Goal: Task Accomplishment & Management: Use online tool/utility

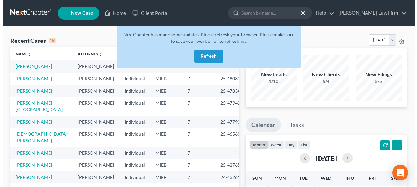
scroll to position [175, 0]
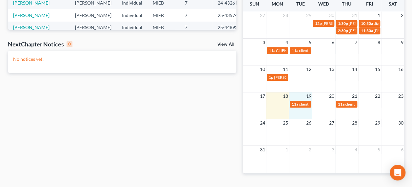
click at [367, 101] on td at bounding box center [369, 104] width 23 height 8
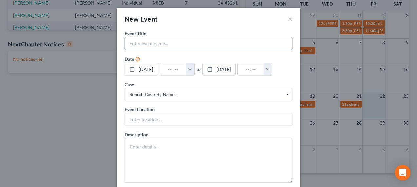
click at [228, 43] on input "text" at bounding box center [208, 43] width 167 height 12
type input "client"
click at [194, 70] on button "button" at bounding box center [190, 69] width 9 height 12
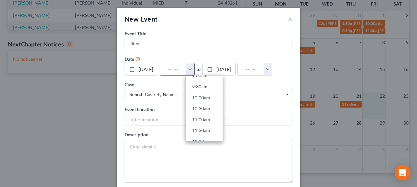
scroll to position [215, 0]
click at [209, 106] on link "11:00am" at bounding box center [204, 110] width 37 height 11
type input "11:00am"
type input "12:00pm"
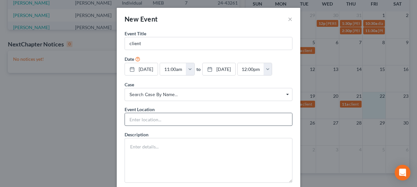
scroll to position [36, 0]
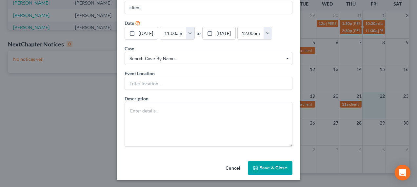
click at [266, 163] on button "Save & Close" at bounding box center [270, 168] width 45 height 14
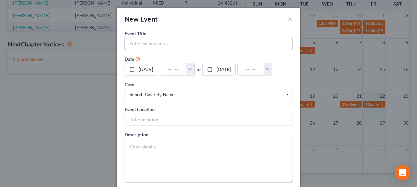
click at [229, 41] on input "text" at bounding box center [208, 43] width 167 height 12
type input "client"
click at [194, 69] on button "button" at bounding box center [190, 69] width 9 height 12
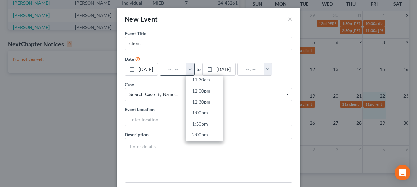
scroll to position [273, 0]
click at [211, 109] on link "1:30pm" at bounding box center [204, 107] width 37 height 11
type input "1:30pm"
type input "02:30pm"
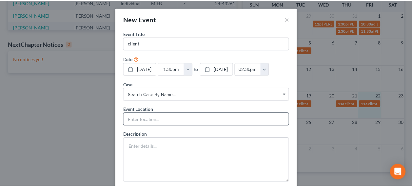
scroll to position [36, 0]
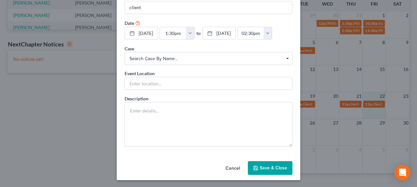
click at [262, 162] on button "Save & Close" at bounding box center [270, 168] width 45 height 14
